Goal: Task Accomplishment & Management: Manage account settings

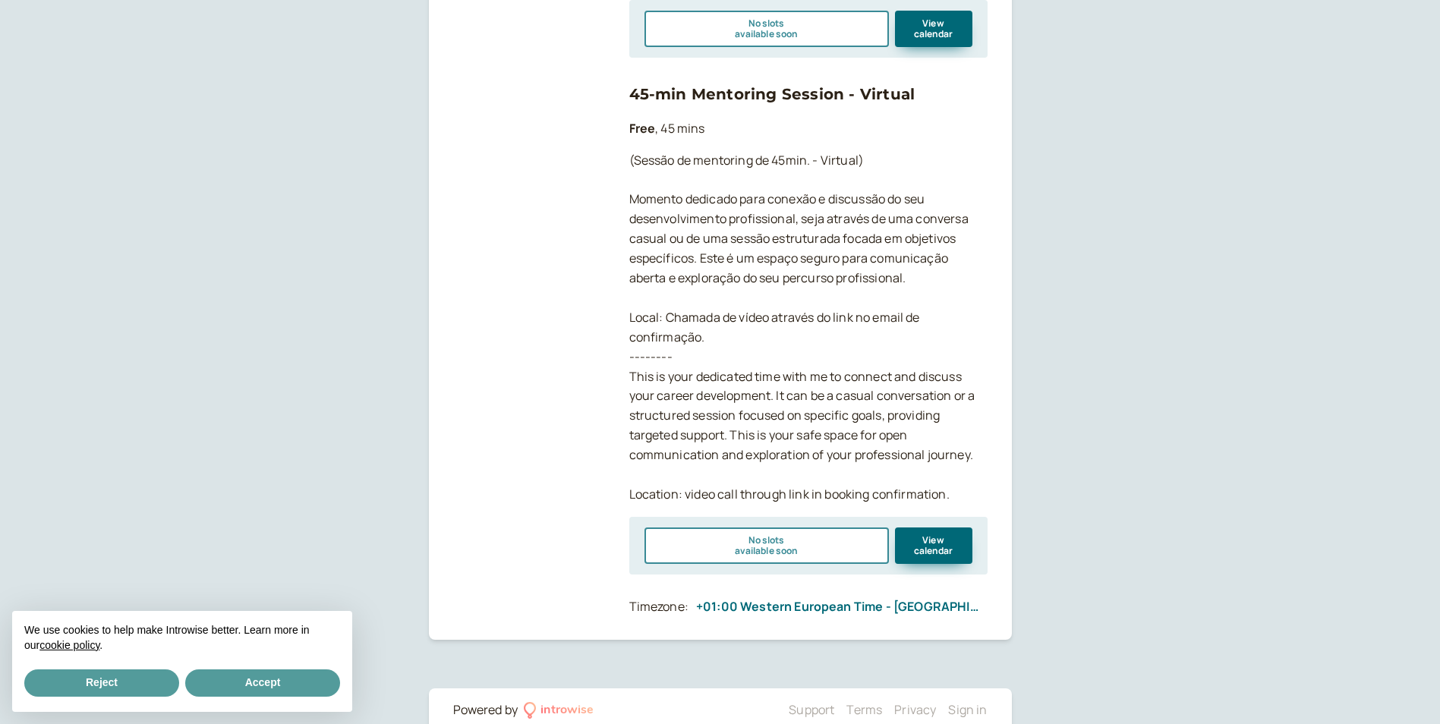
scroll to position [756, 0]
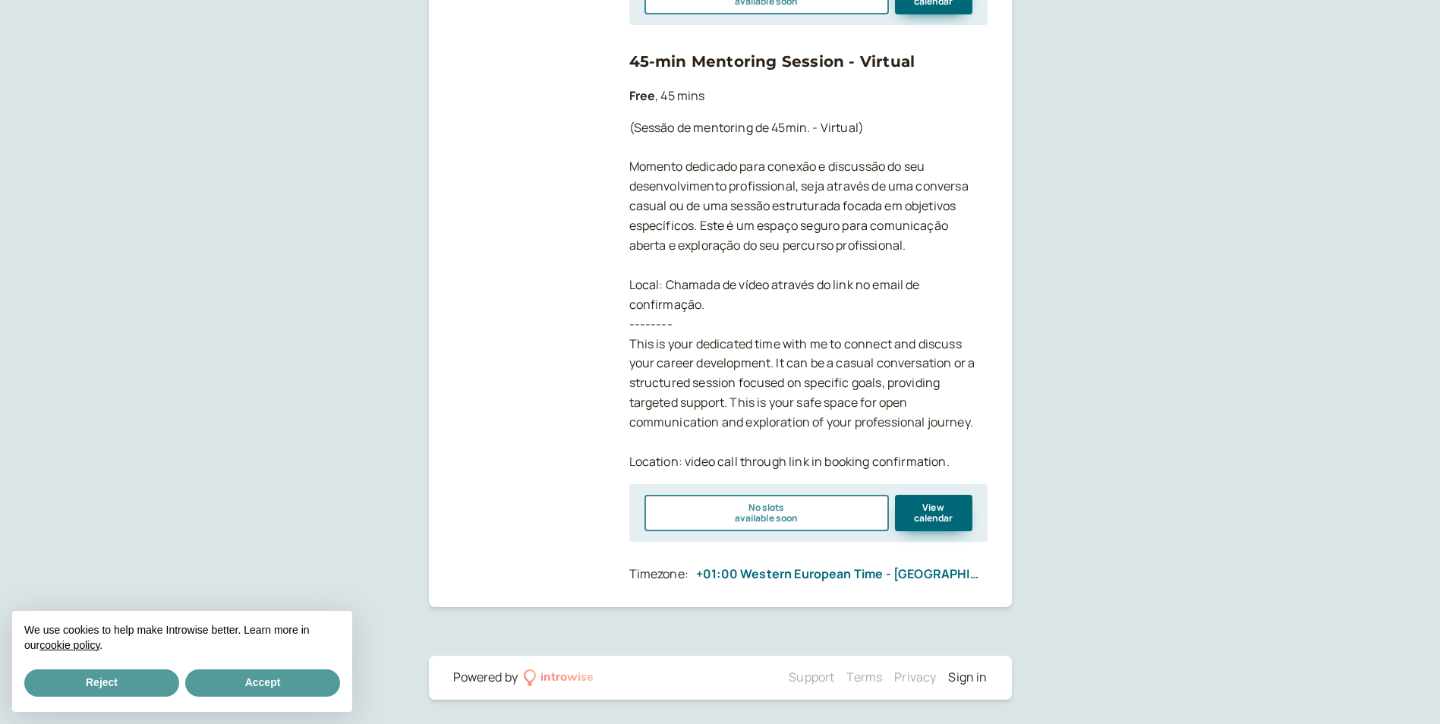
click at [980, 679] on link "Sign in" at bounding box center [967, 677] width 39 height 17
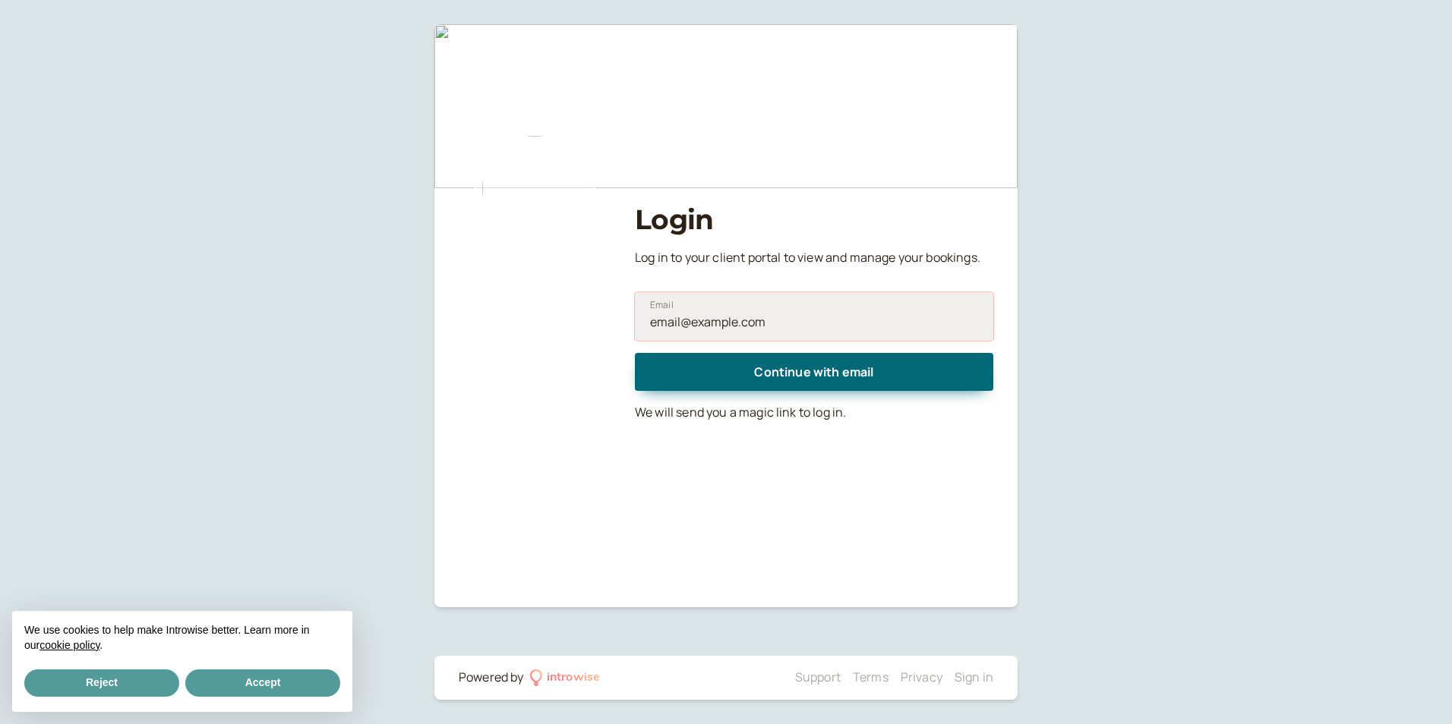
click at [782, 333] on input "Email" at bounding box center [814, 316] width 358 height 49
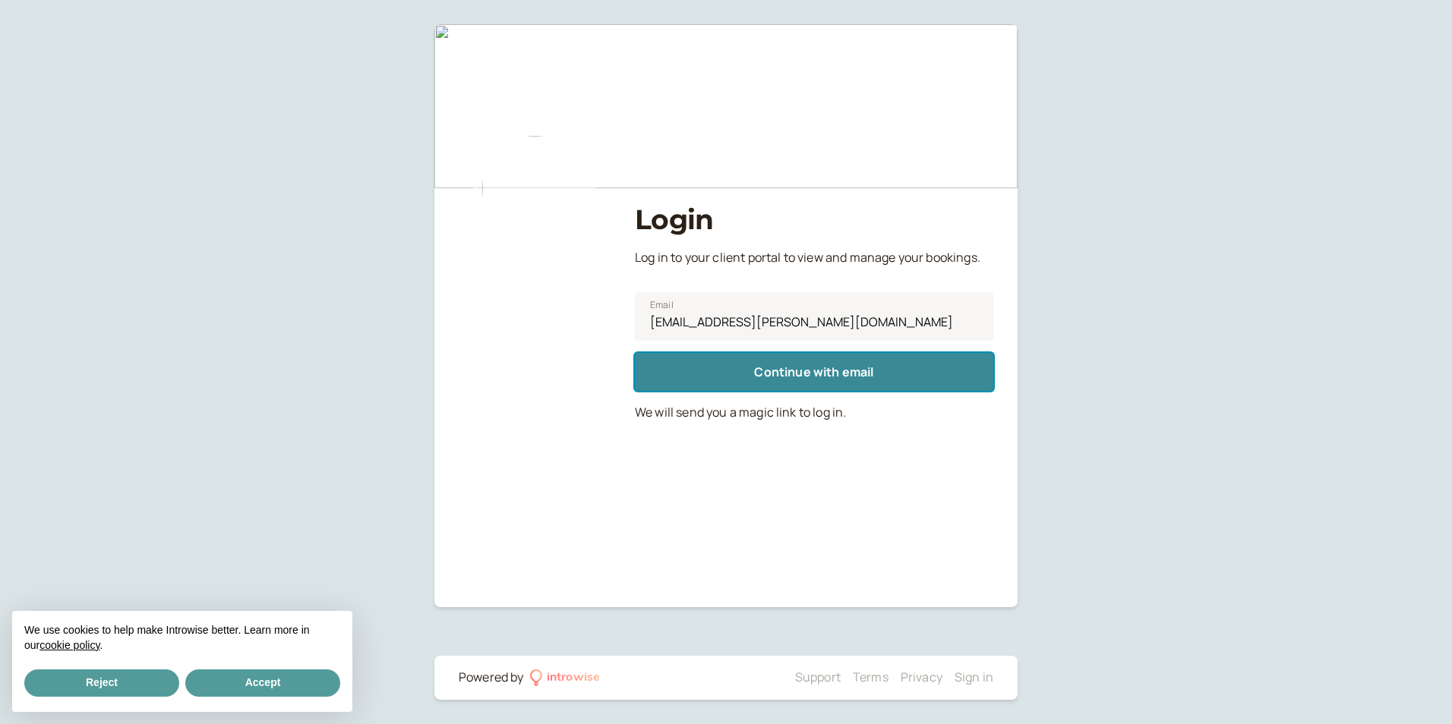
click at [817, 375] on span "Continue with email" at bounding box center [813, 372] width 119 height 17
click at [838, 379] on span "Continue with email" at bounding box center [813, 372] width 119 height 17
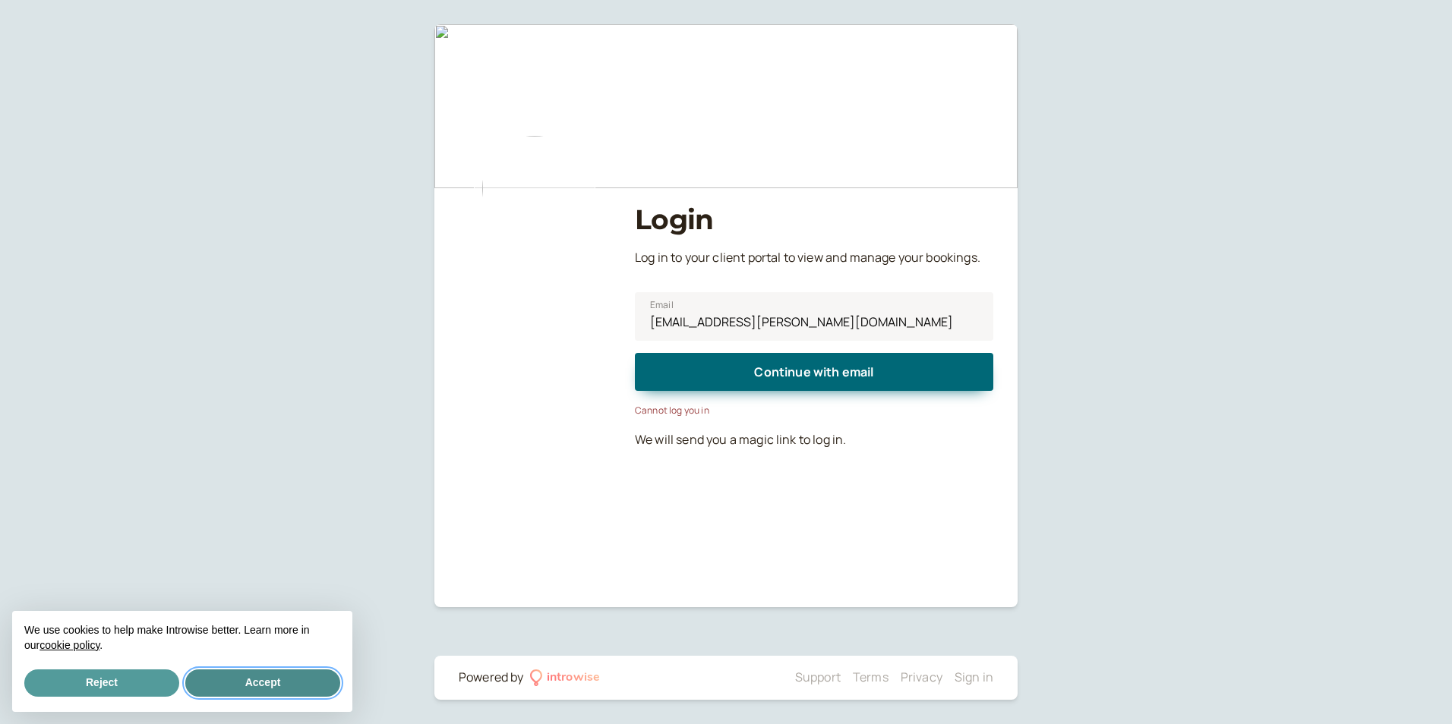
click at [277, 686] on button "Accept" at bounding box center [262, 683] width 155 height 27
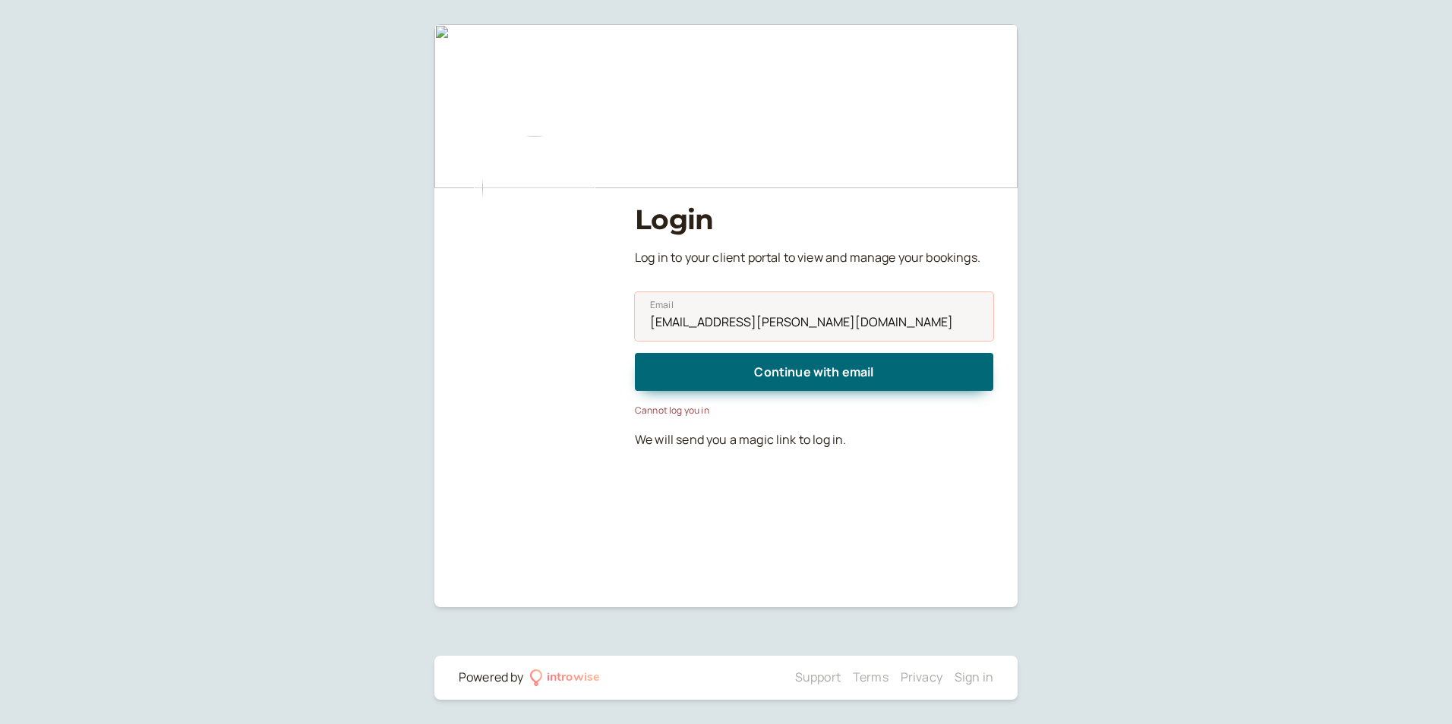
drag, startPoint x: 748, startPoint y: 320, endPoint x: 1071, endPoint y: 330, distance: 322.9
click at [1036, 319] on div "Login Log in to your client portal to view and manage your bookings. [PERSON_NA…" at bounding box center [726, 362] width 1452 height 724
click at [819, 321] on input "[EMAIL_ADDRESS][PERSON_NAME][DOMAIN_NAME]" at bounding box center [814, 316] width 358 height 49
click at [749, 320] on input "[EMAIL_ADDRESS][PERSON_NAME][DOMAIN_NAME]" at bounding box center [814, 316] width 358 height 49
drag, startPoint x: 746, startPoint y: 320, endPoint x: 844, endPoint y: 314, distance: 97.4
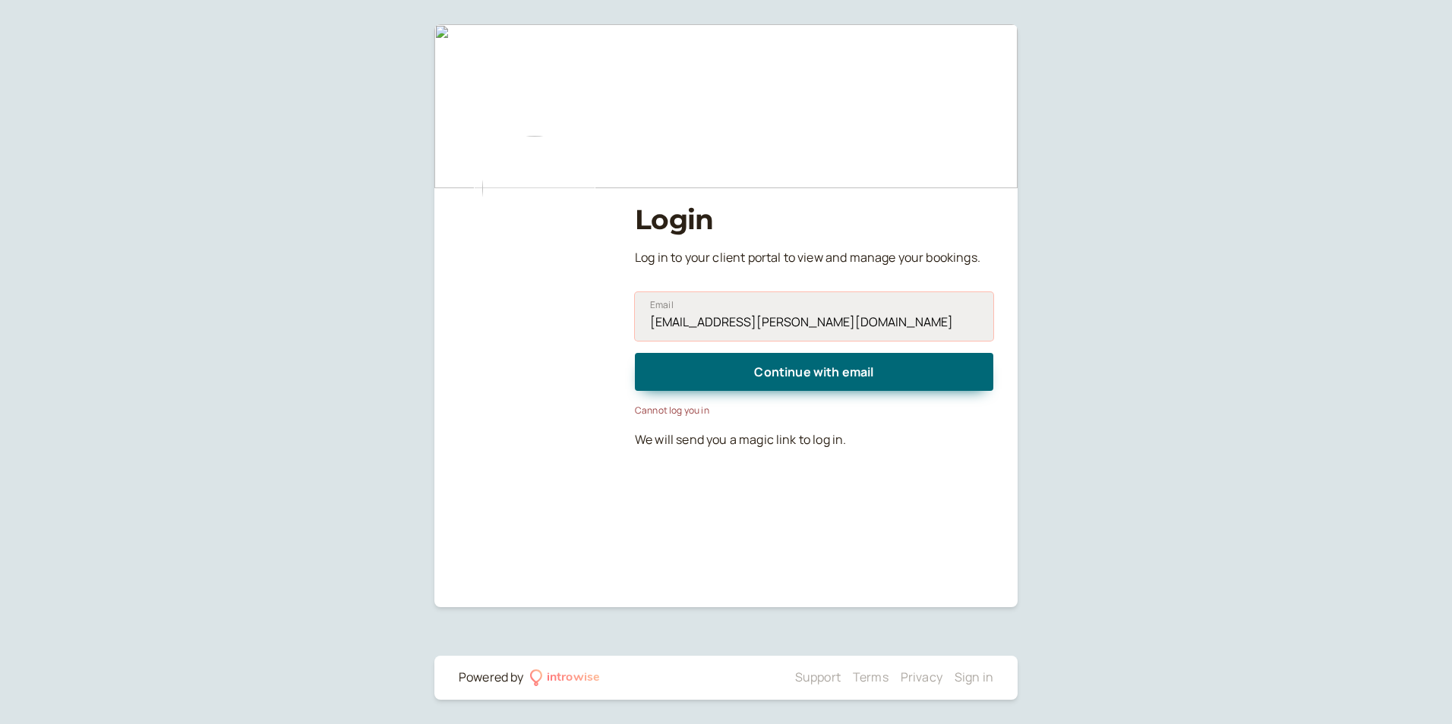
click at [844, 314] on input "[EMAIL_ADDRESS][PERSON_NAME][DOMAIN_NAME]" at bounding box center [814, 316] width 358 height 49
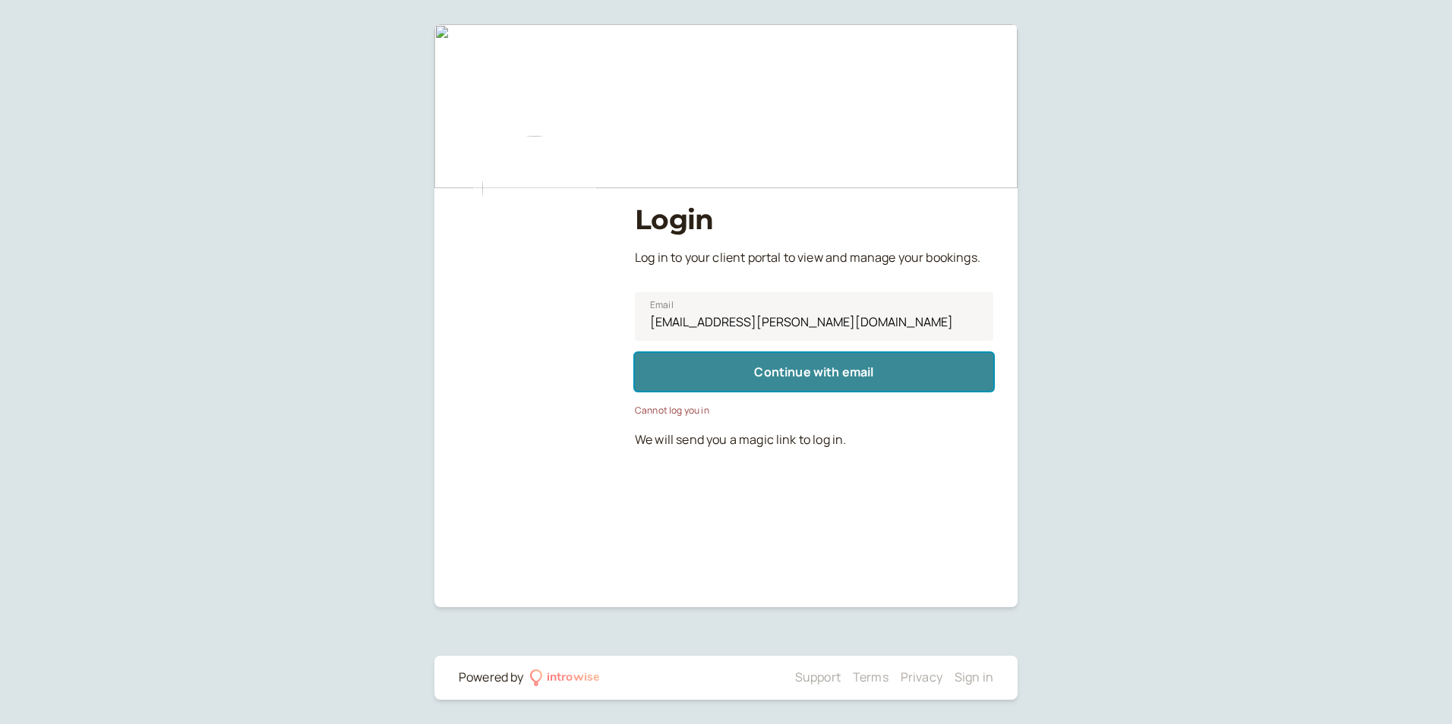
click at [787, 364] on span "Continue with email" at bounding box center [813, 372] width 119 height 17
click at [852, 363] on button "Continue with email" at bounding box center [814, 372] width 358 height 38
click at [806, 377] on span "Continue with email" at bounding box center [813, 372] width 119 height 17
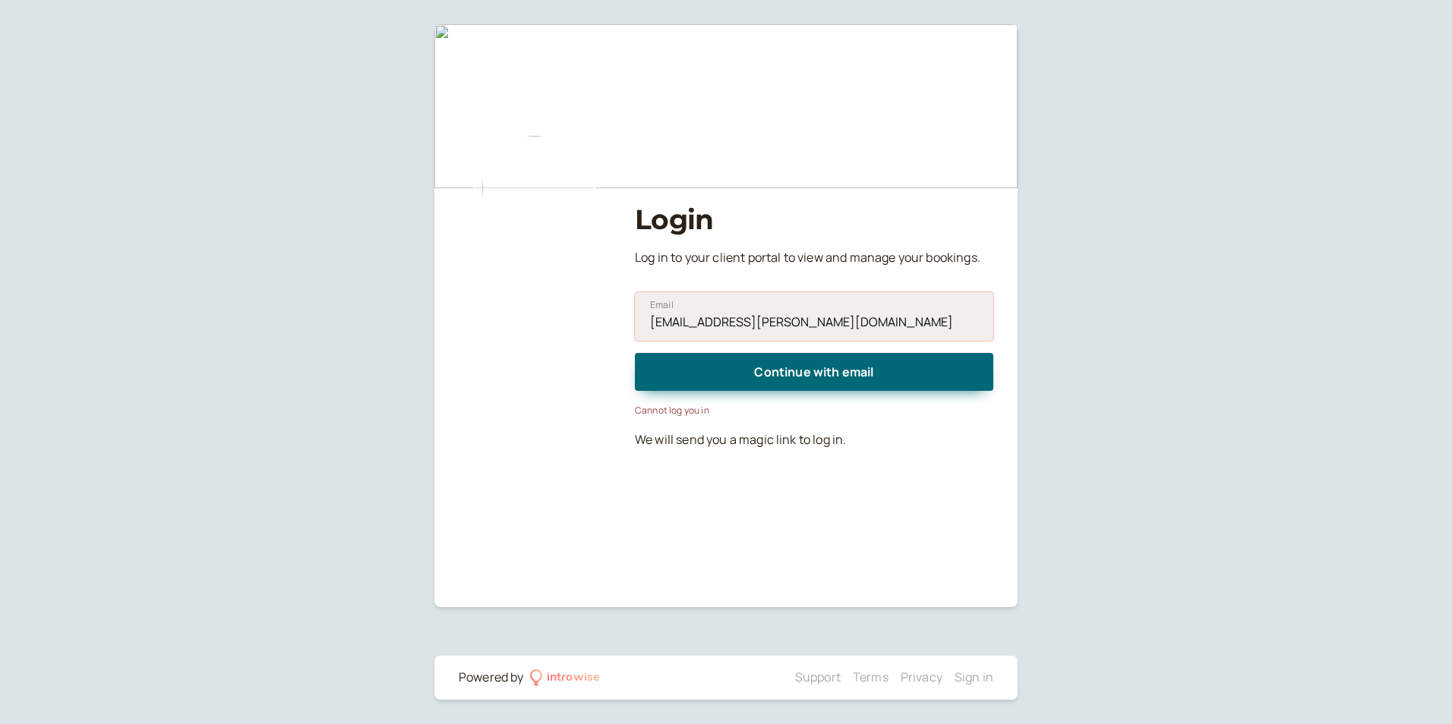
click at [712, 323] on input "[EMAIL_ADDRESS][PERSON_NAME][DOMAIN_NAME]" at bounding box center [814, 316] width 358 height 49
drag, startPoint x: 650, startPoint y: 320, endPoint x: 729, endPoint y: 315, distance: 79.1
click at [729, 315] on input "[EMAIL_ADDRESS][PERSON_NAME][DOMAIN_NAME]" at bounding box center [814, 316] width 358 height 49
drag, startPoint x: 743, startPoint y: 320, endPoint x: 857, endPoint y: 325, distance: 114.8
click at [857, 325] on input "[EMAIL_ADDRESS][PERSON_NAME][DOMAIN_NAME]" at bounding box center [814, 316] width 358 height 49
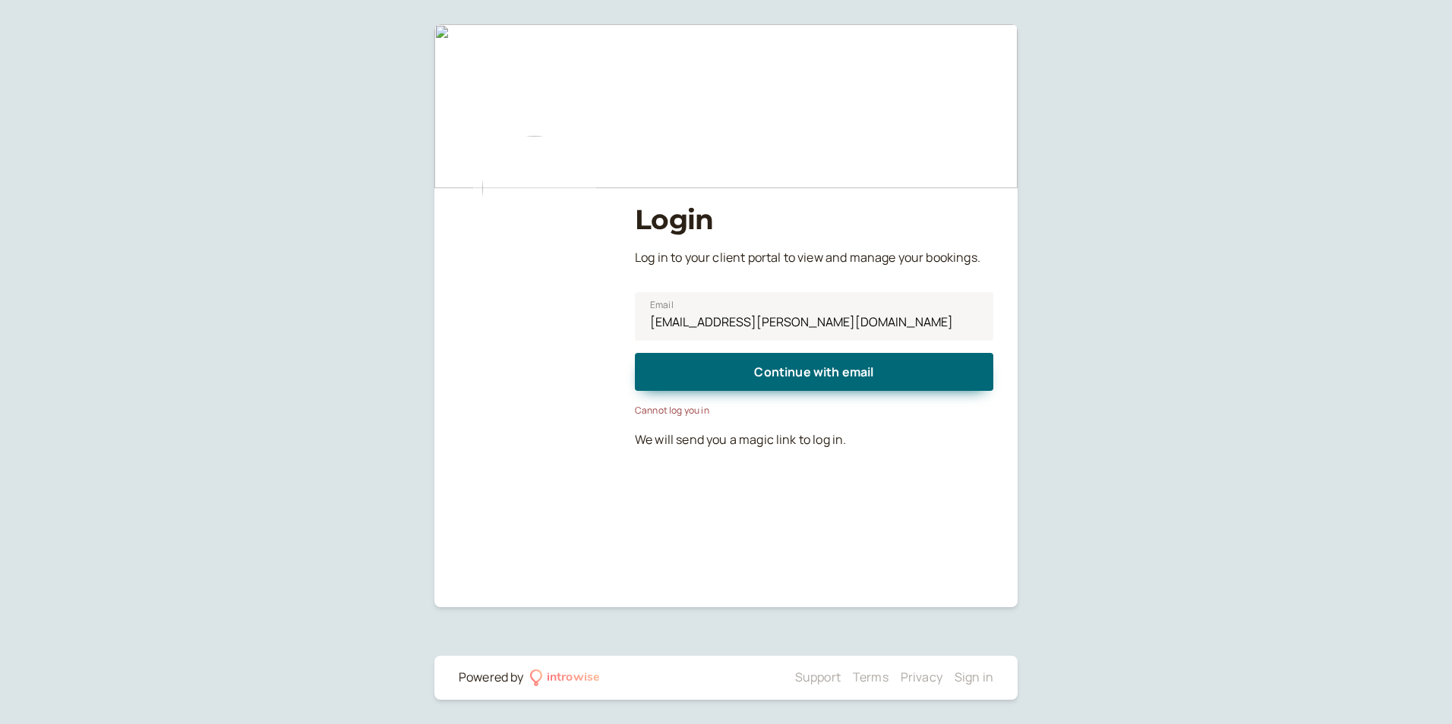
click at [1222, 368] on div "Login Log in to your client portal to view and manage your bookings. [PERSON_NA…" at bounding box center [726, 362] width 1452 height 724
drag, startPoint x: 852, startPoint y: 317, endPoint x: 741, endPoint y: 306, distance: 111.4
click at [741, 306] on input "[EMAIL_ADDRESS][PERSON_NAME][DOMAIN_NAME]" at bounding box center [814, 316] width 358 height 49
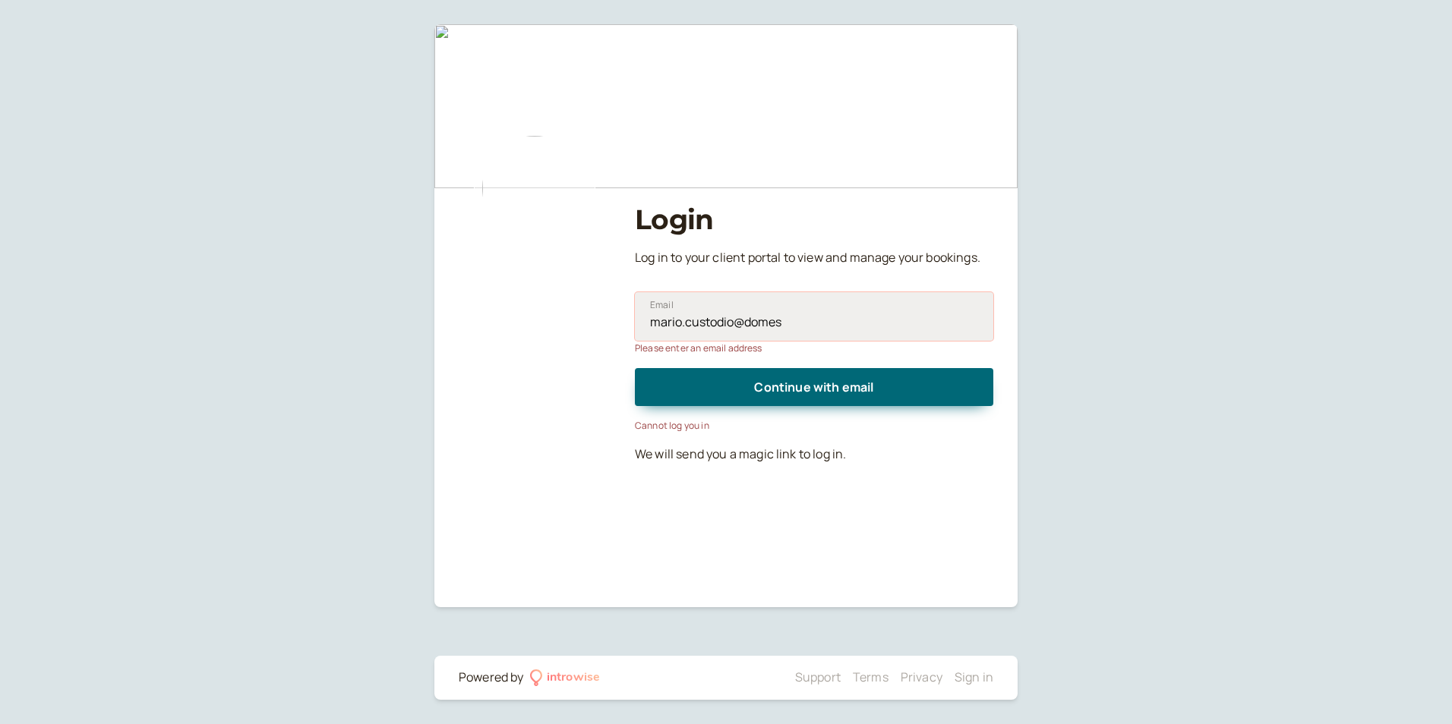
type input "[EMAIL_ADDRESS][PERSON_NAME][DOMAIN_NAME]"
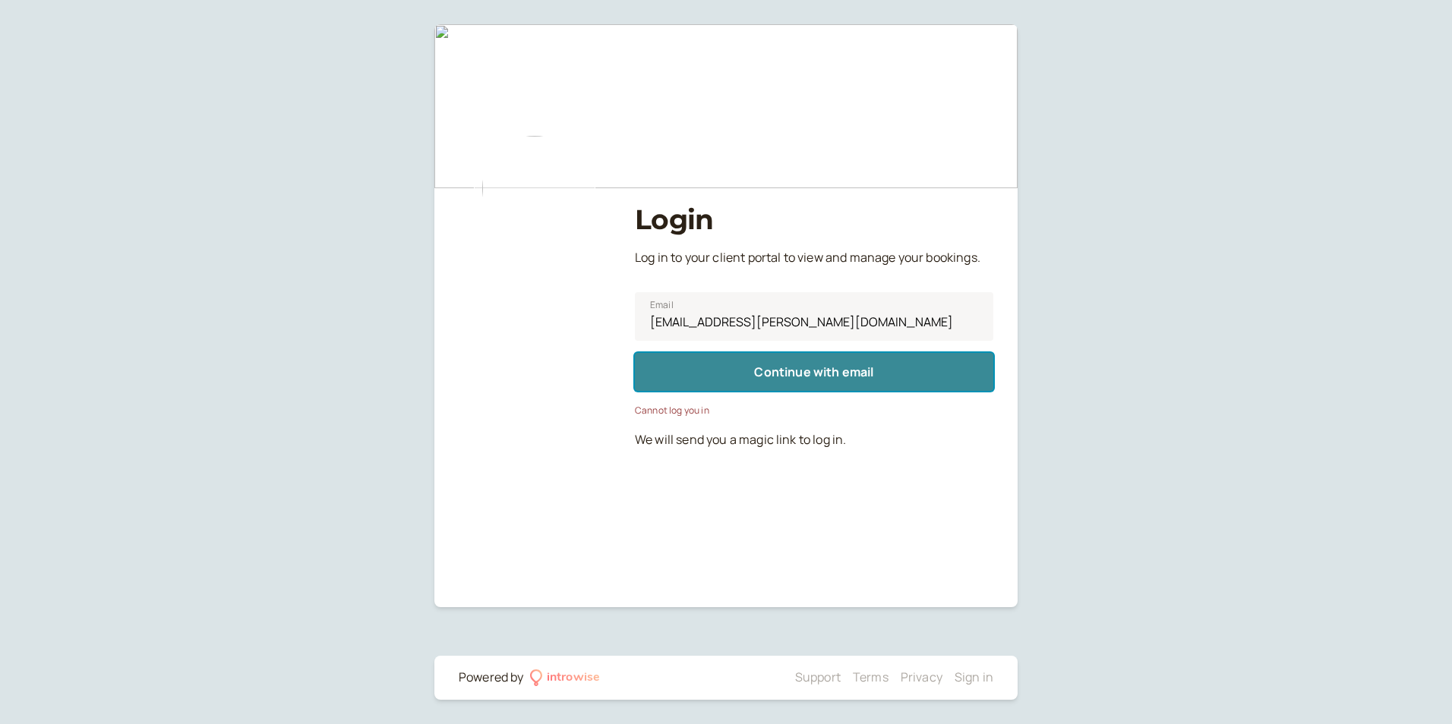
click at [879, 365] on button "Continue with email" at bounding box center [814, 372] width 358 height 38
click at [841, 368] on span "Continue with email" at bounding box center [813, 372] width 119 height 17
